Goal: Navigation & Orientation: Find specific page/section

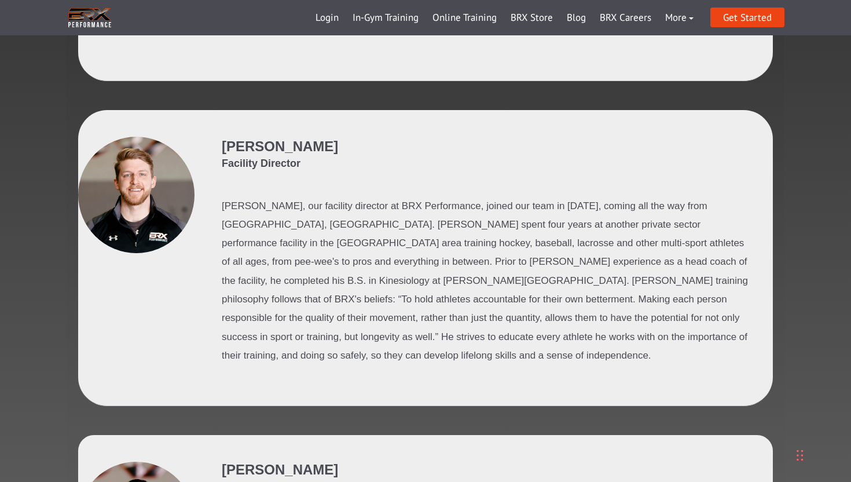
scroll to position [1042, 0]
